Goal: Task Accomplishment & Management: Manage account settings

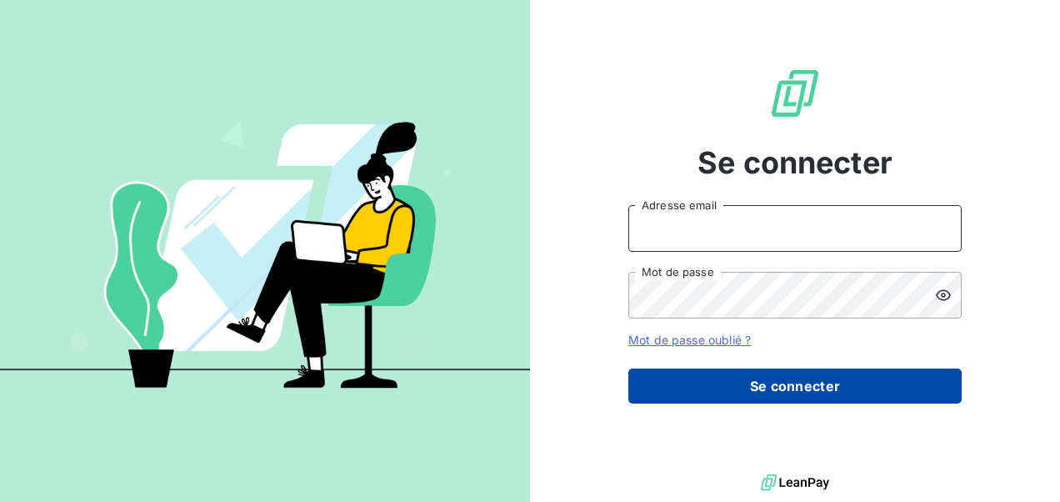
type input "[EMAIL_ADDRESS][DOMAIN_NAME]"
click at [720, 372] on button "Se connecter" at bounding box center [794, 385] width 333 height 35
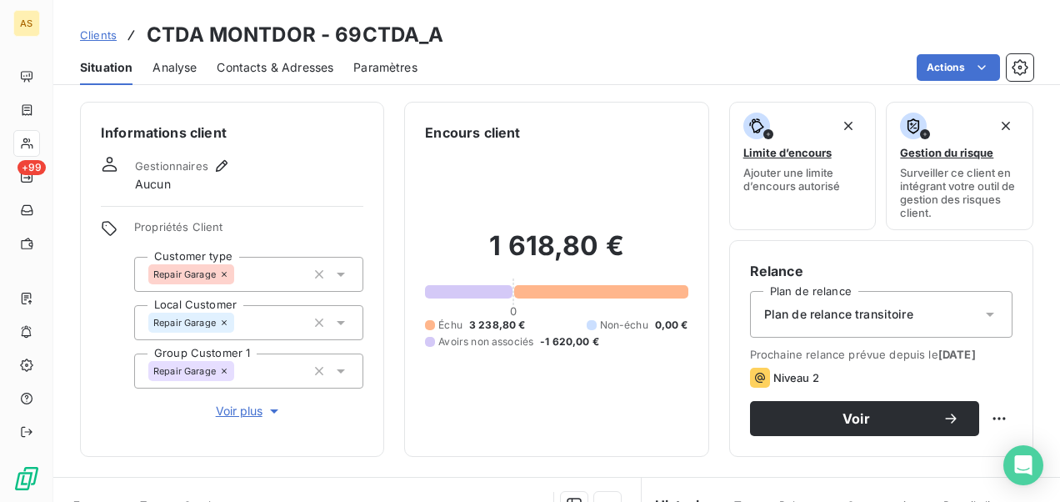
click at [98, 33] on span "Clients" at bounding box center [98, 34] width 37 height 13
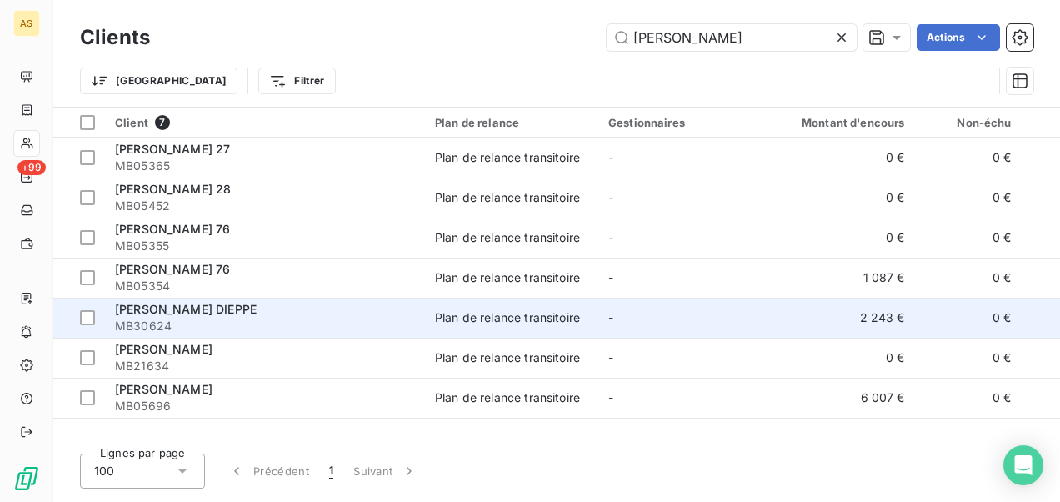
type input "[PERSON_NAME]"
click at [631, 320] on td "-" at bounding box center [684, 318] width 173 height 40
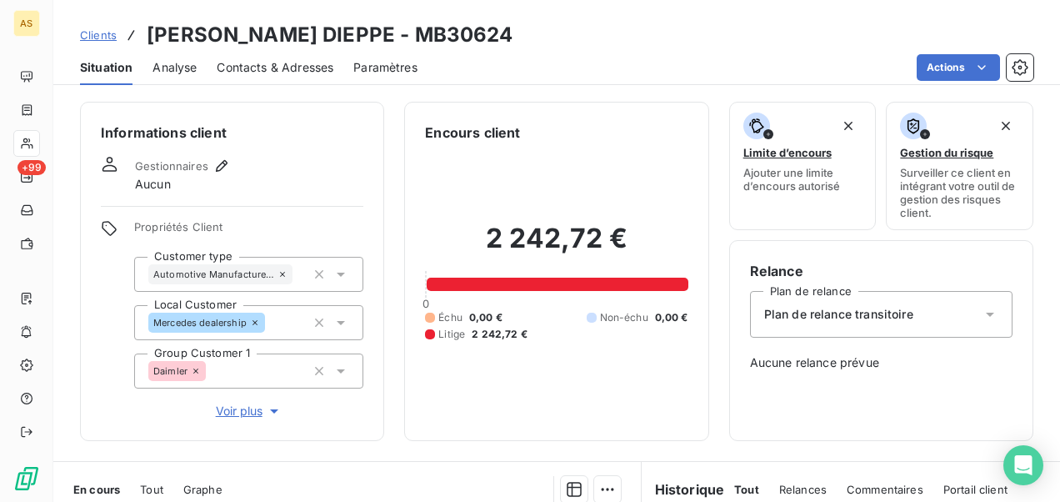
click at [104, 34] on span "Clients" at bounding box center [98, 34] width 37 height 13
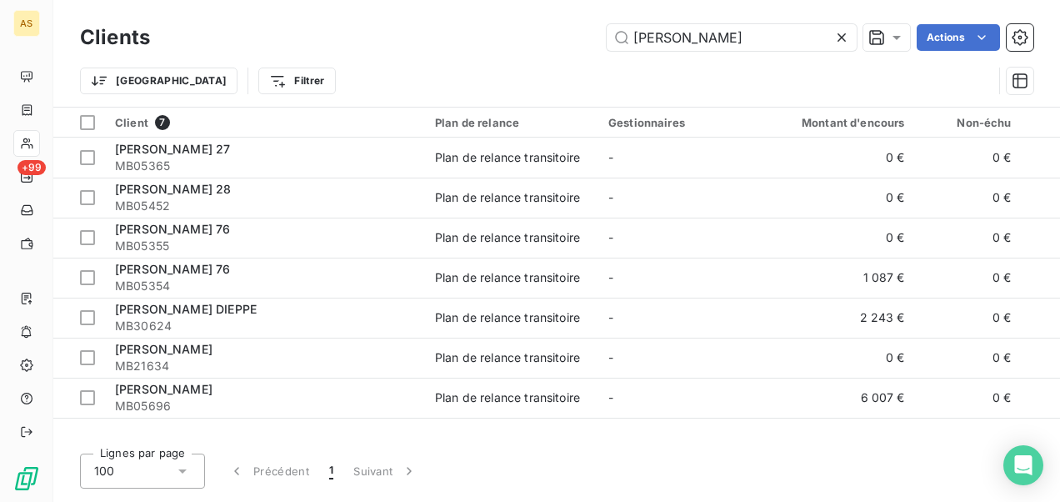
click at [842, 40] on icon at bounding box center [842, 37] width 17 height 17
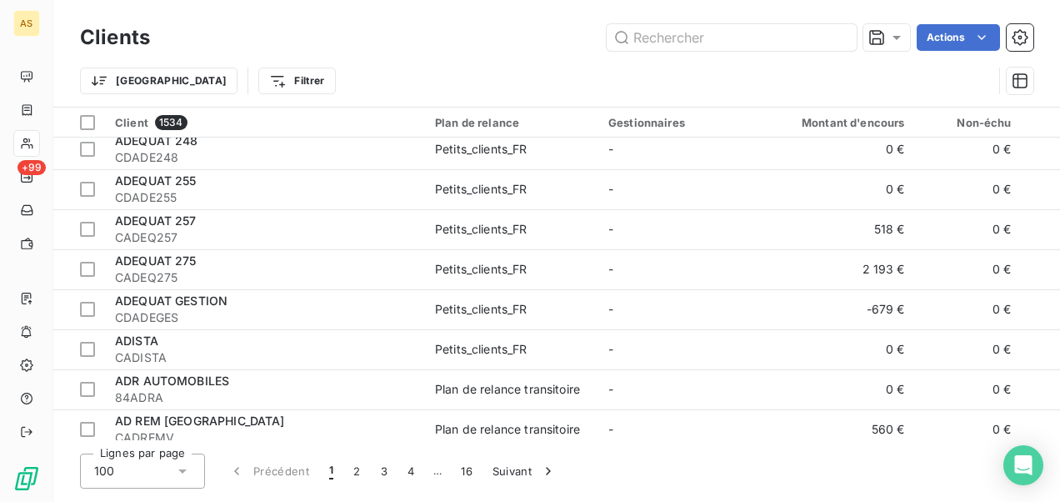
scroll to position [3417, 0]
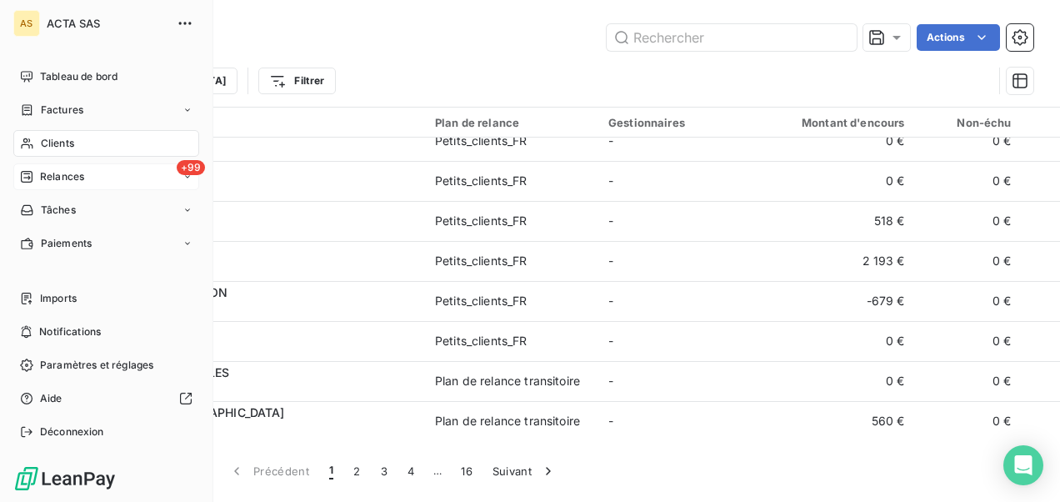
click at [104, 183] on div "+99 Relances" at bounding box center [106, 176] width 186 height 27
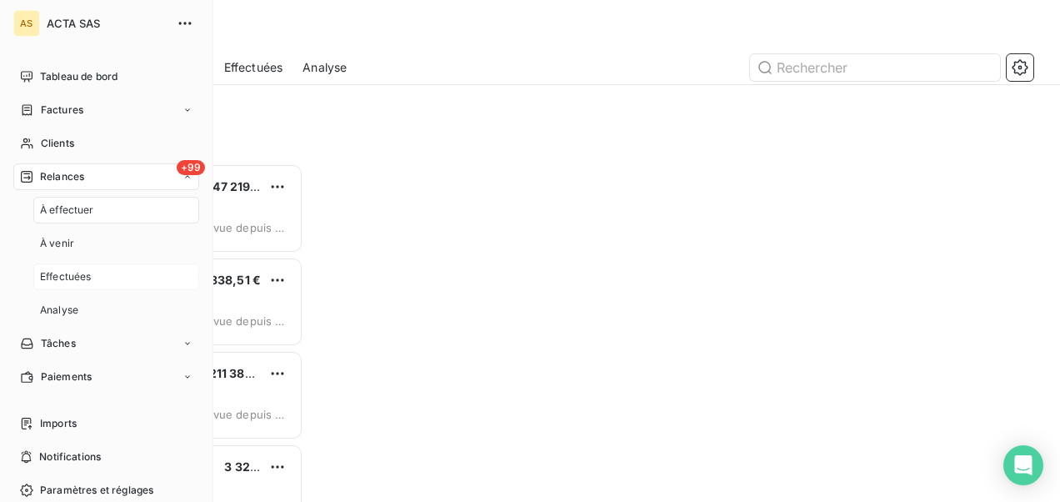
scroll to position [325, 210]
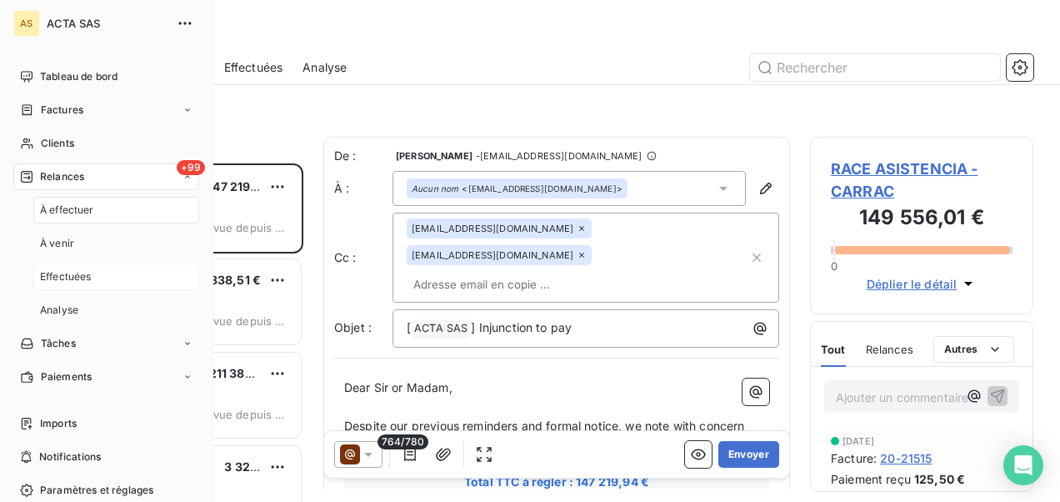
click at [103, 280] on div "Effectuées" at bounding box center [116, 276] width 166 height 27
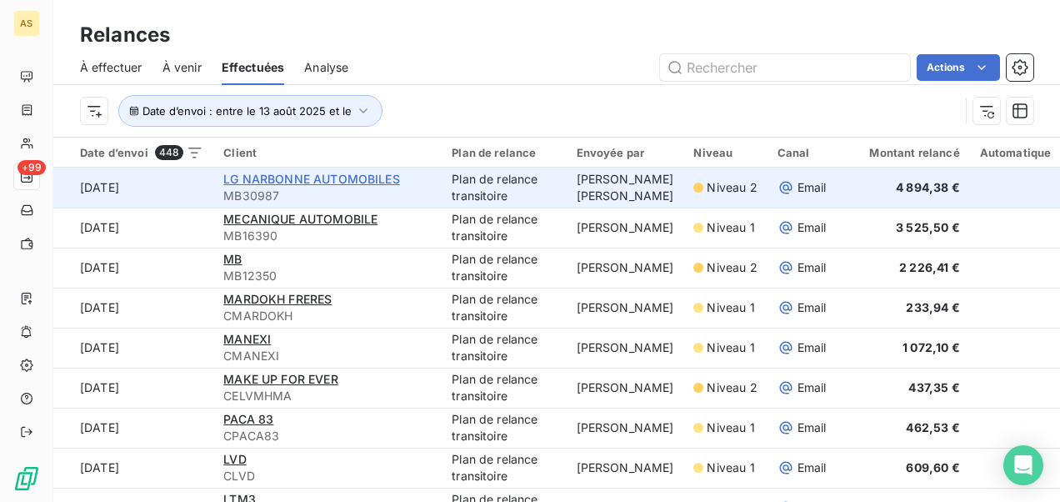
click at [292, 186] on span "LG NARBONNE AUTOMOBILES" at bounding box center [311, 179] width 176 height 14
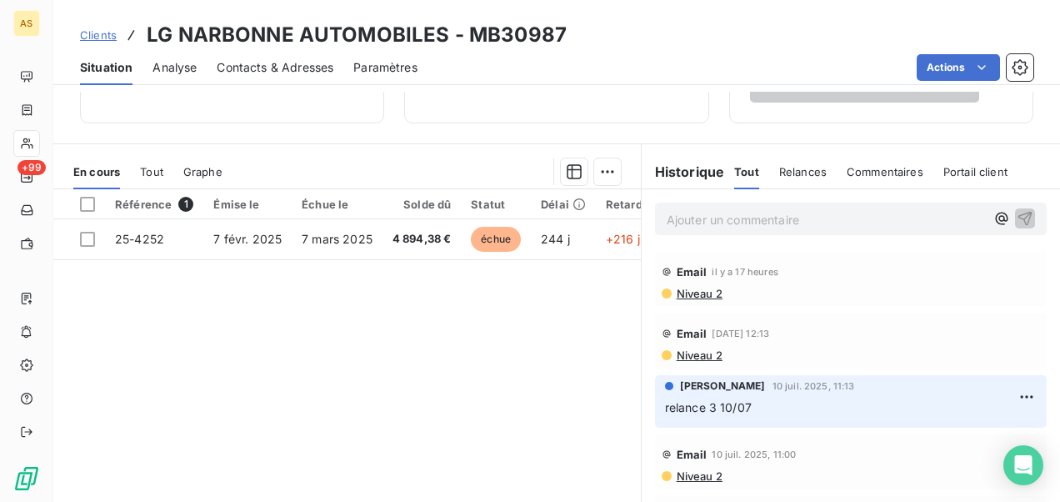
scroll to position [307, 0]
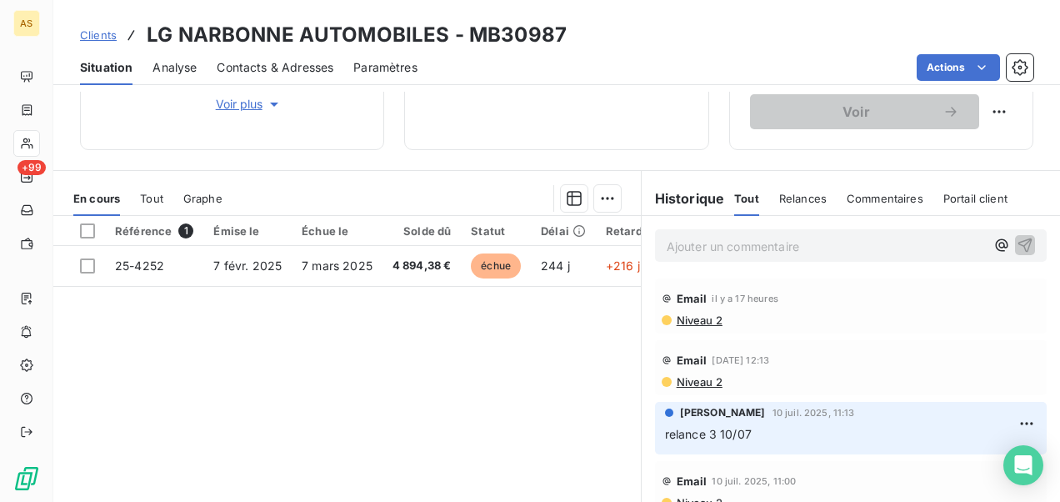
click at [688, 316] on span "Niveau 2" at bounding box center [699, 319] width 48 height 13
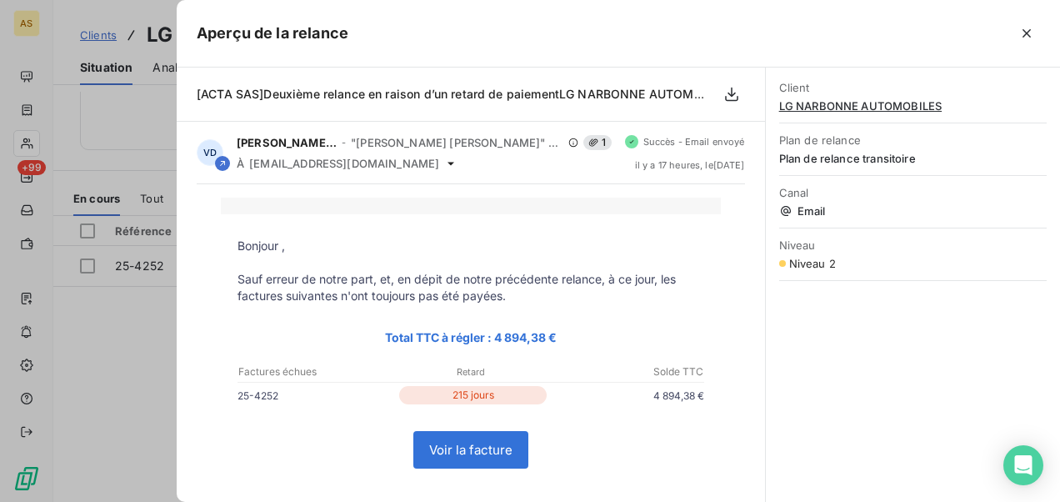
click at [159, 352] on div at bounding box center [530, 251] width 1060 height 502
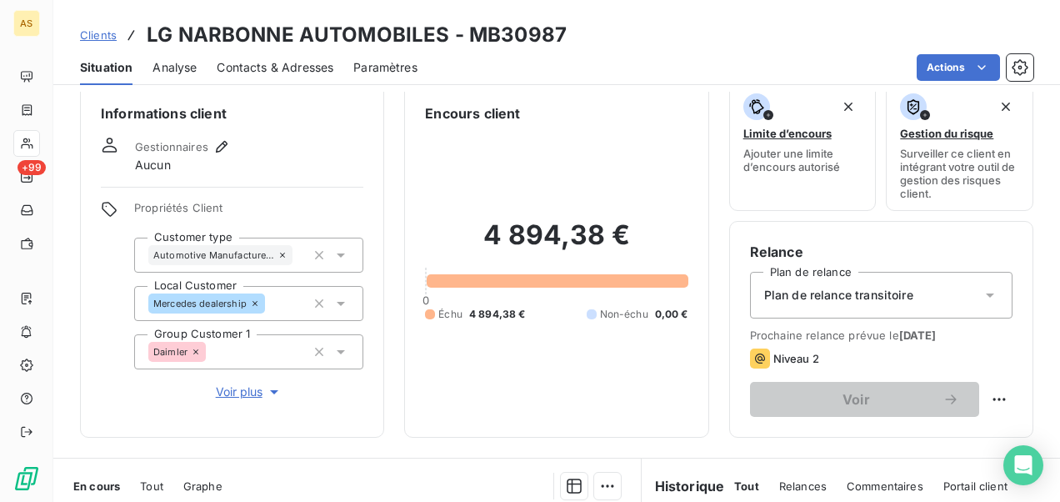
scroll to position [0, 0]
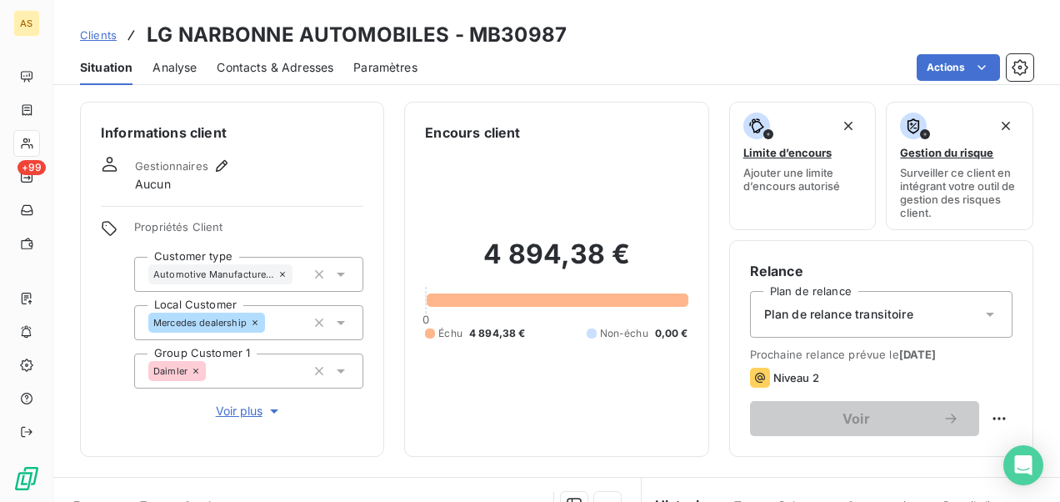
click at [82, 32] on span "Clients" at bounding box center [98, 34] width 37 height 13
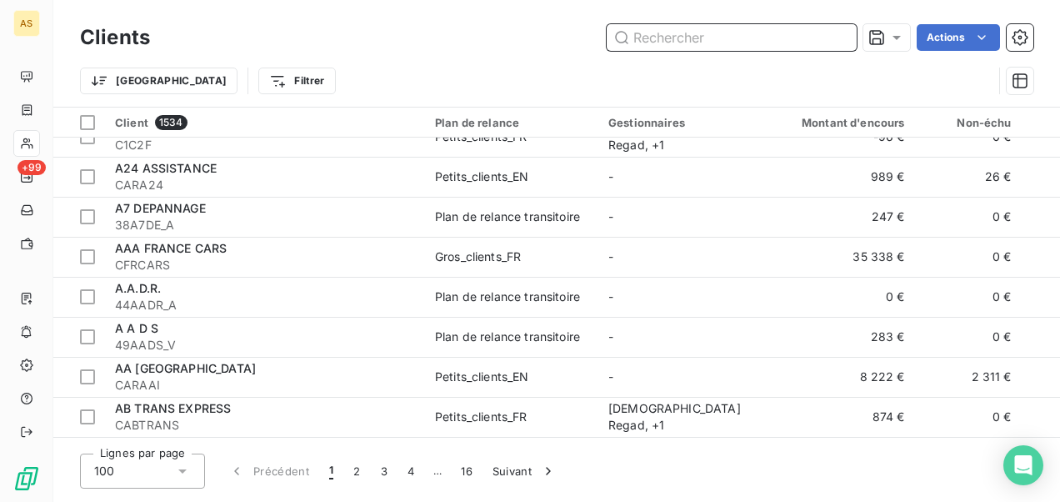
scroll to position [83, 0]
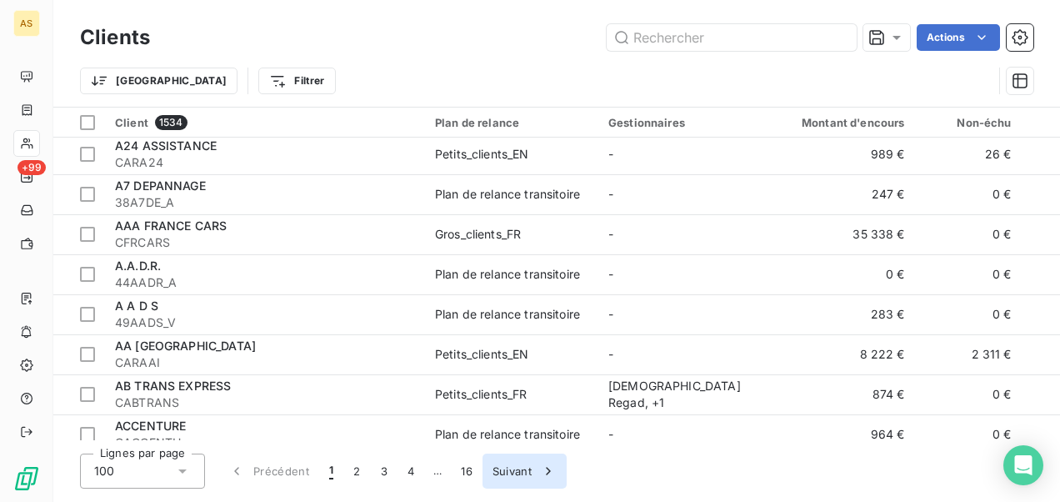
click at [548, 468] on icon "button" at bounding box center [548, 471] width 4 height 8
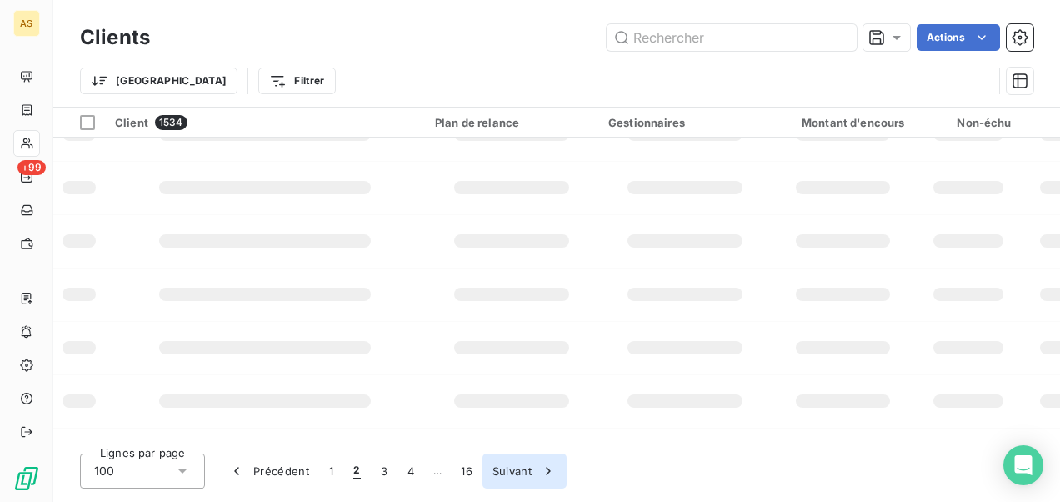
click at [548, 468] on icon "button" at bounding box center [548, 471] width 4 height 8
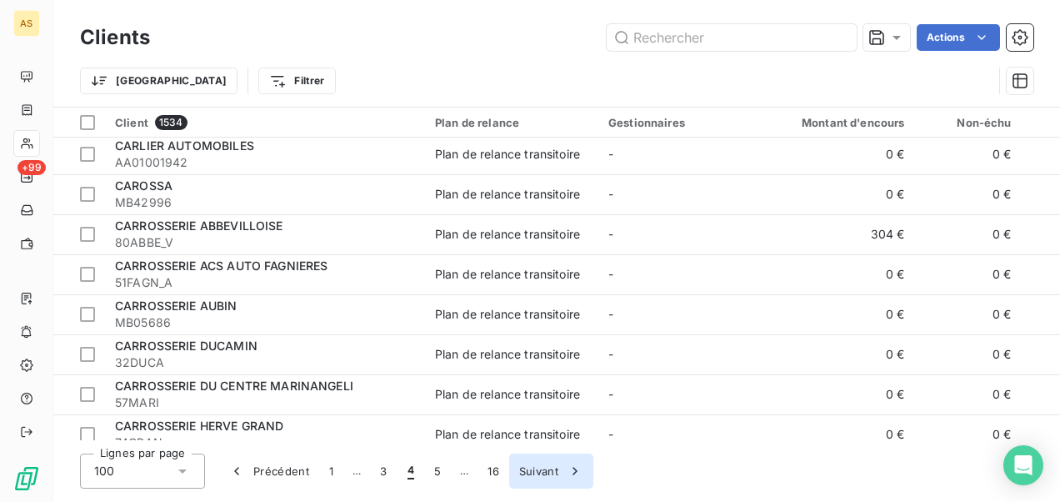
click at [548, 468] on button "Suivant" at bounding box center [551, 470] width 84 height 35
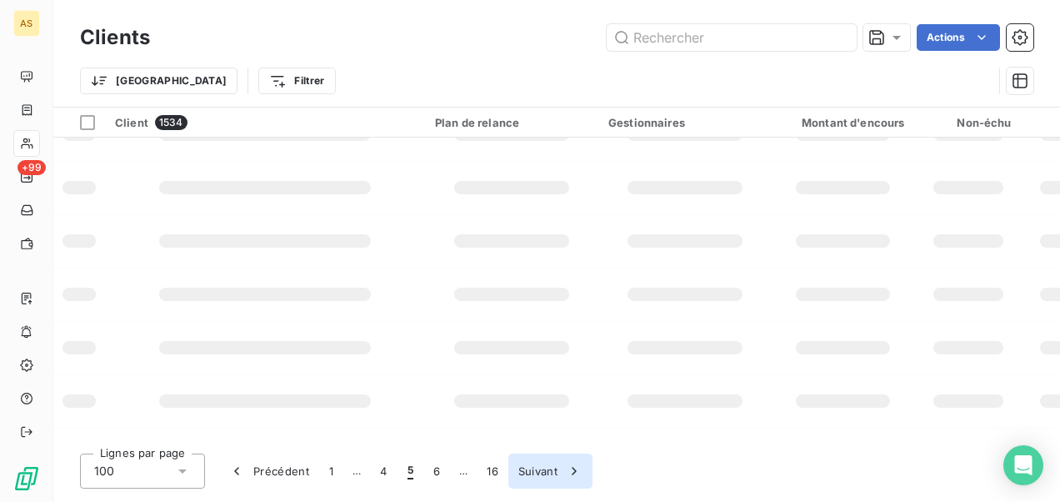
click at [548, 468] on button "Suivant" at bounding box center [550, 470] width 84 height 35
click at [548, 468] on button "Suivant" at bounding box center [555, 470] width 84 height 35
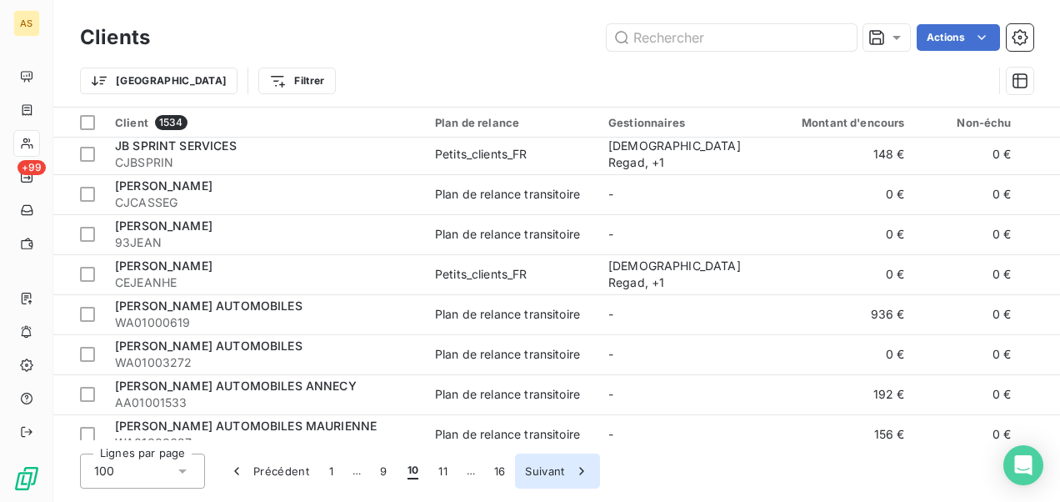
click at [548, 468] on button "Suivant" at bounding box center [557, 470] width 84 height 35
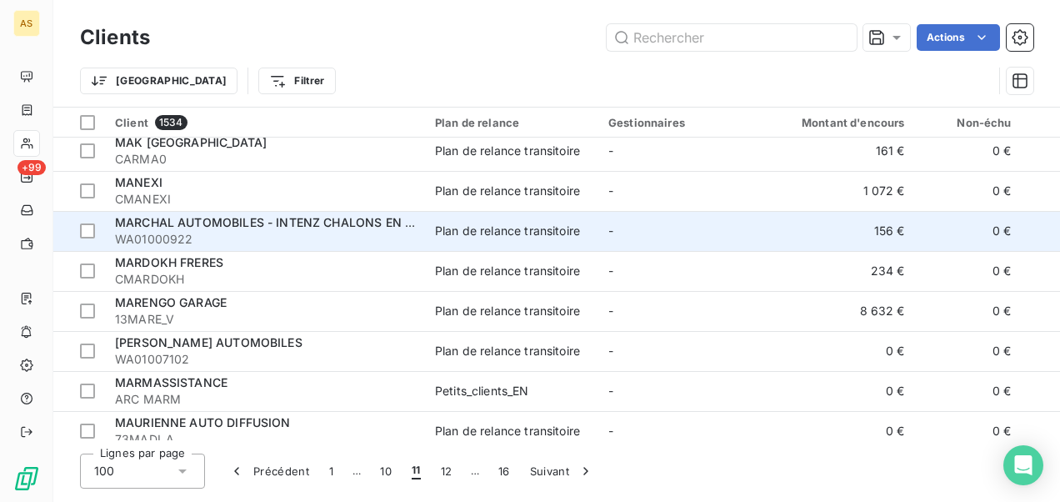
scroll to position [250, 0]
